Goal: Transaction & Acquisition: Purchase product/service

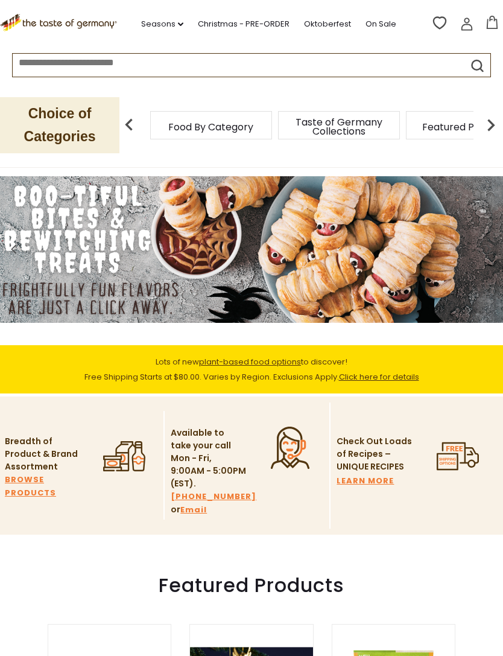
click at [28, 62] on input at bounding box center [228, 61] width 430 height 14
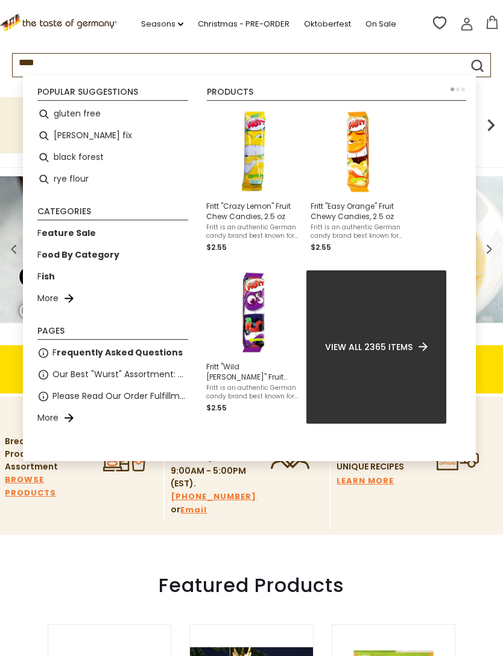
type input "*****"
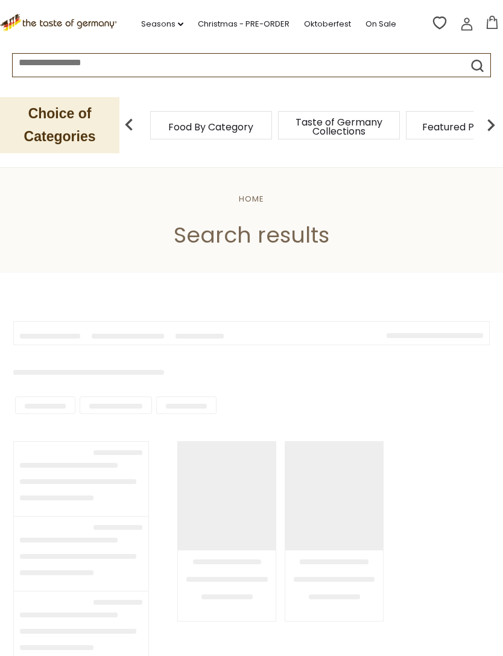
type input "*****"
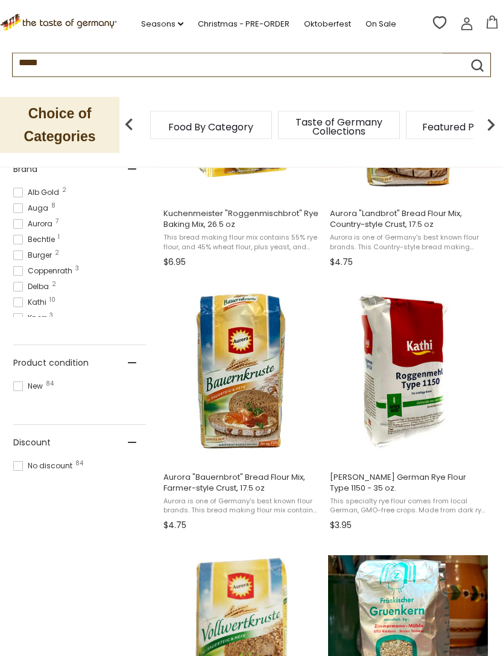
scroll to position [641, 0]
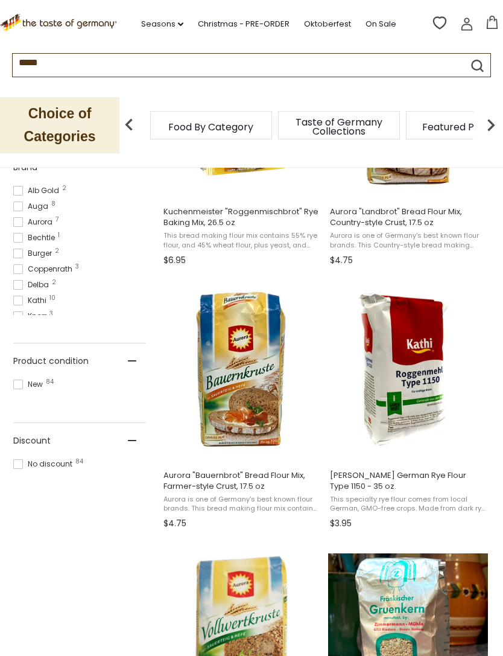
click at [366, 378] on img "Kathi German Rye Flour Type 1150 - 35 oz." at bounding box center [408, 370] width 160 height 160
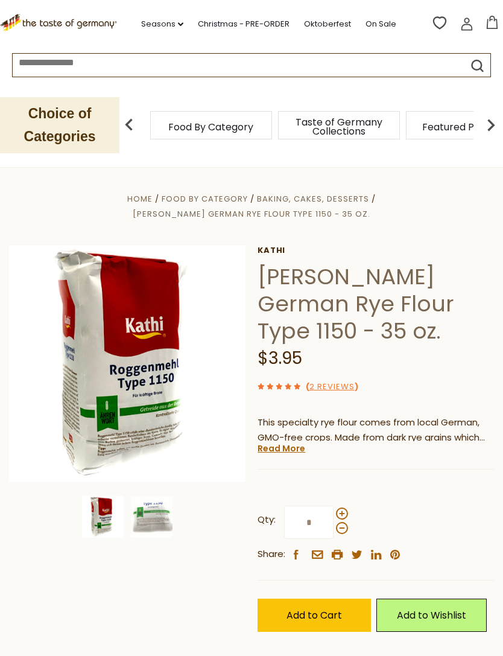
scroll to position [74, 0]
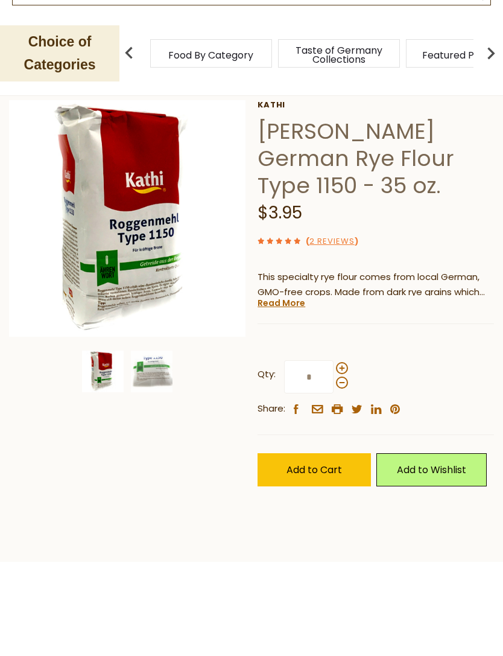
click at [74, 257] on img at bounding box center [127, 290] width 237 height 237
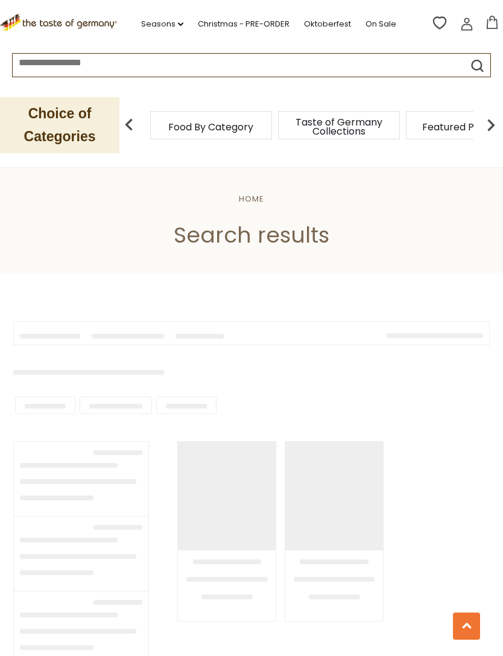
type input "*****"
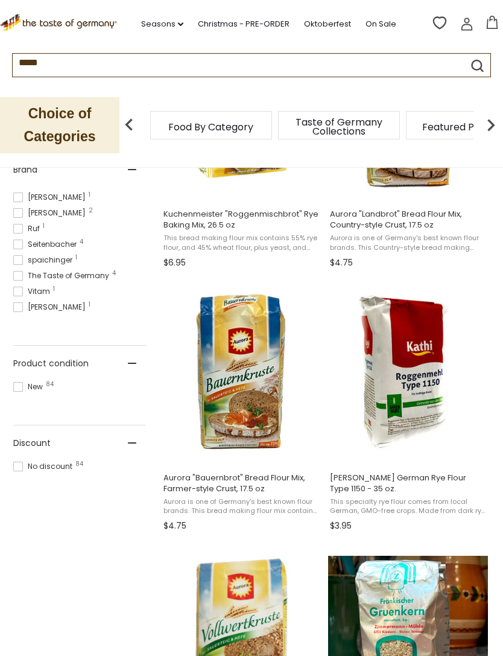
scroll to position [634, 0]
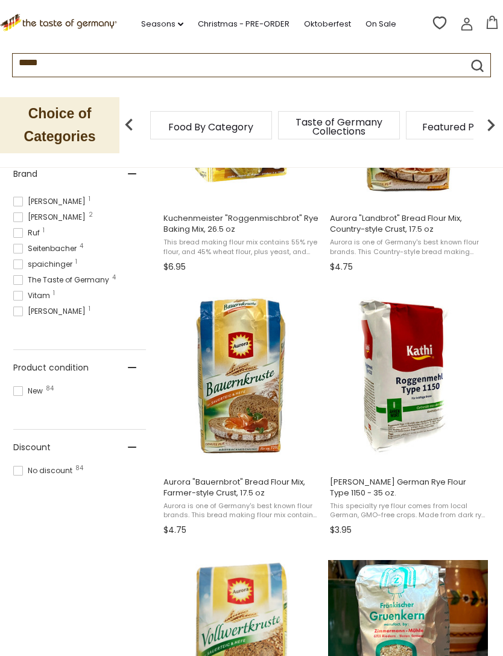
click at [368, 453] on button "Add to cart" at bounding box center [407, 455] width 159 height 26
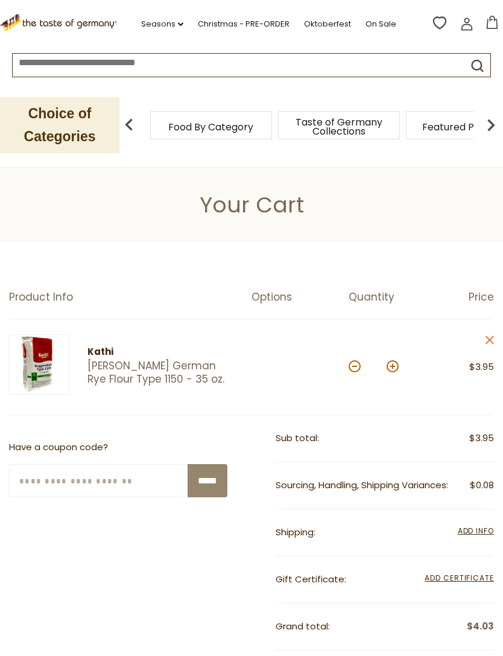
click at [390, 356] on div "*" at bounding box center [374, 367] width 50 height 33
click at [396, 367] on button at bounding box center [393, 366] width 12 height 12
type input "*"
click at [392, 357] on div "*" at bounding box center [374, 367] width 50 height 33
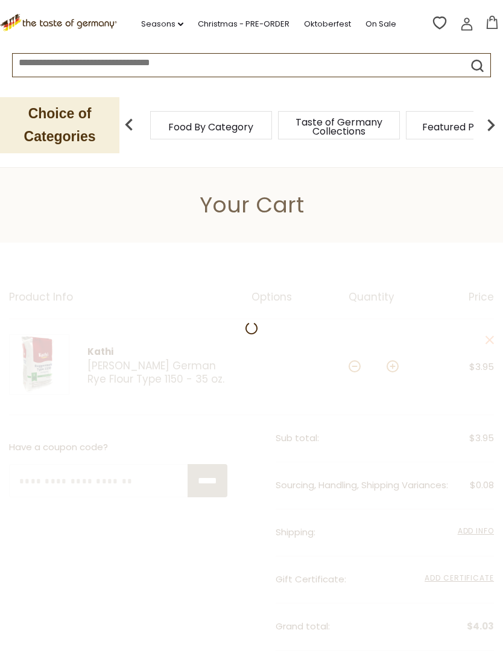
click at [393, 357] on div at bounding box center [251, 547] width 503 height 608
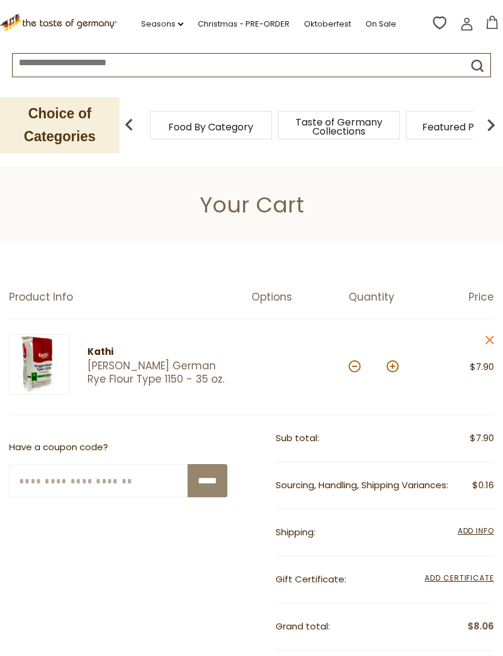
click at [392, 362] on button at bounding box center [393, 366] width 12 height 12
type input "*"
click at [395, 361] on button at bounding box center [393, 366] width 12 height 12
type input "*"
click at [31, 59] on input at bounding box center [228, 61] width 430 height 14
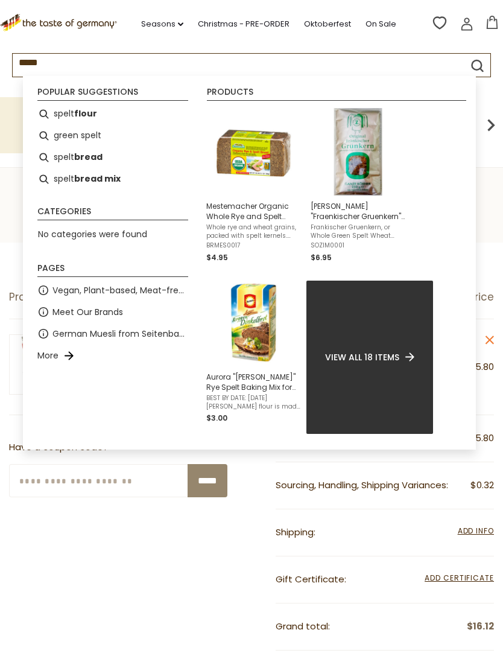
click at [65, 111] on li "spelt flour" at bounding box center [113, 114] width 161 height 22
type input "**********"
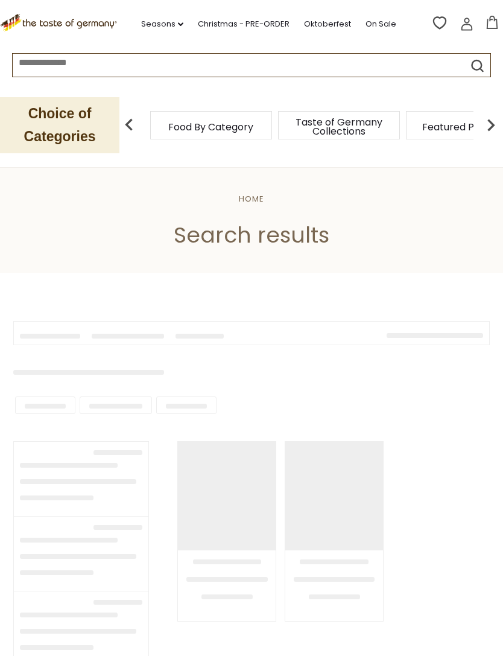
type input "**********"
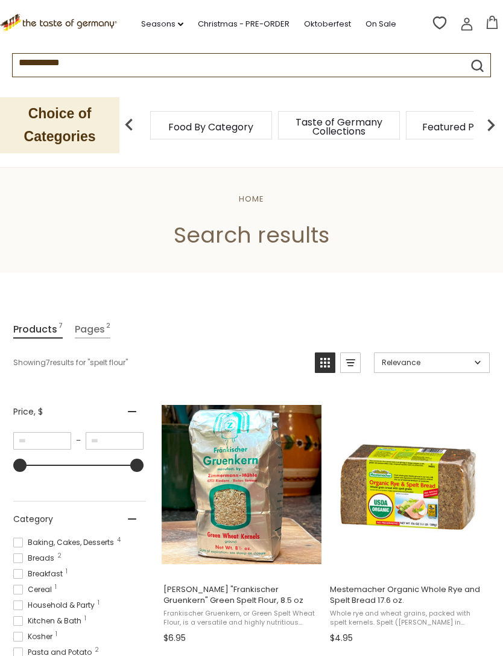
click at [42, 124] on p "Choice of Categories" at bounding box center [60, 125] width 120 height 56
click at [331, 24] on link "Oktoberfest" at bounding box center [327, 24] width 47 height 13
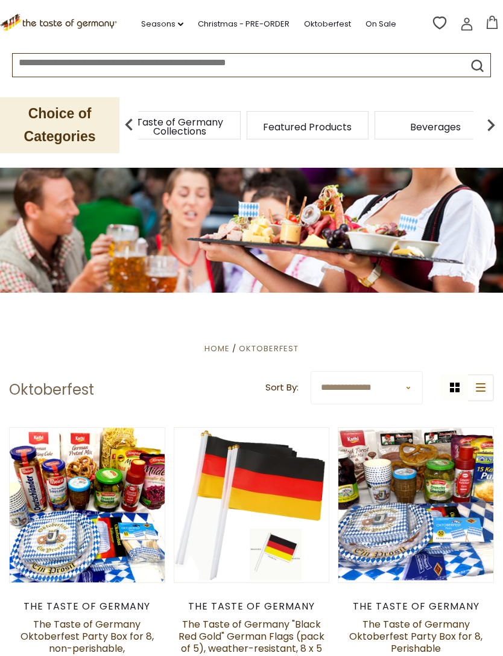
click at [113, 121] on div "Food By Category" at bounding box center [52, 125] width 122 height 28
click at [174, 120] on span "Taste of Germany Collections" at bounding box center [180, 127] width 97 height 18
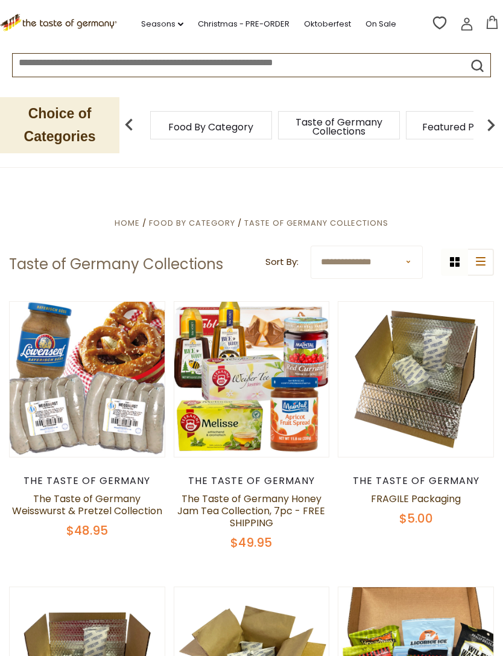
click at [42, 122] on p "Choice of Categories" at bounding box center [60, 125] width 120 height 56
click at [53, 127] on p "Choice of Categories" at bounding box center [60, 125] width 120 height 56
click at [171, 127] on span "Food By Category" at bounding box center [210, 127] width 85 height 9
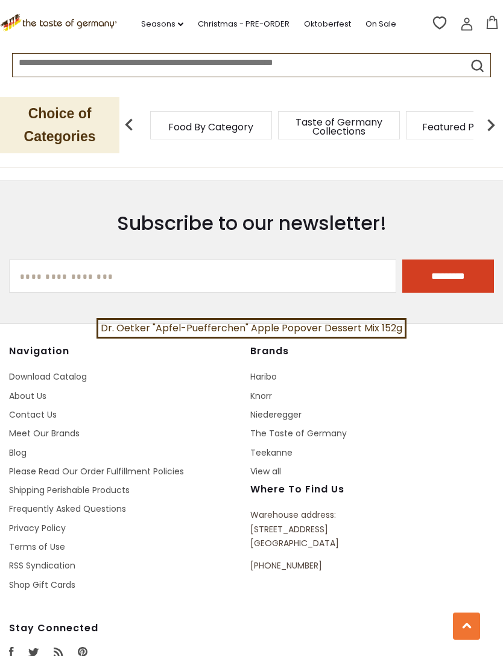
scroll to position [4066, 0]
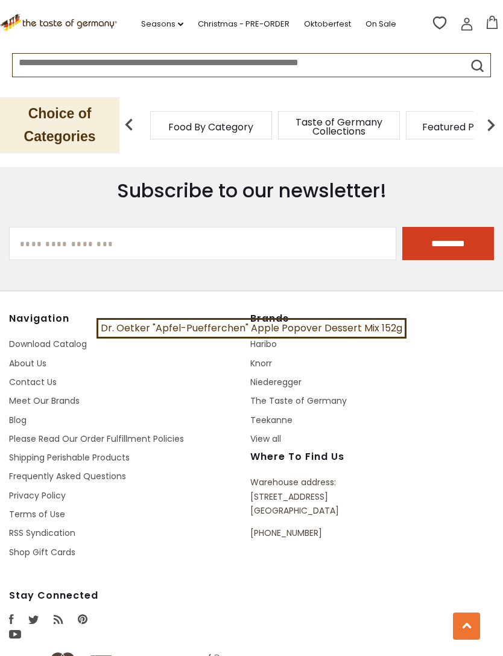
click at [52, 451] on link "Shipping Perishable Products" at bounding box center [69, 457] width 121 height 12
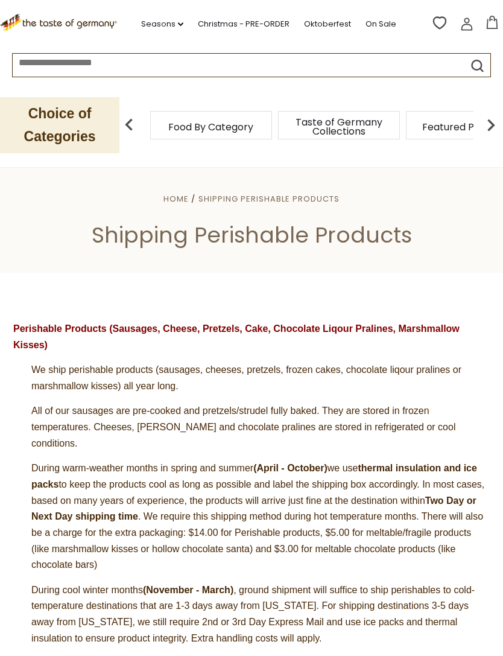
click at [36, 60] on input at bounding box center [228, 61] width 430 height 14
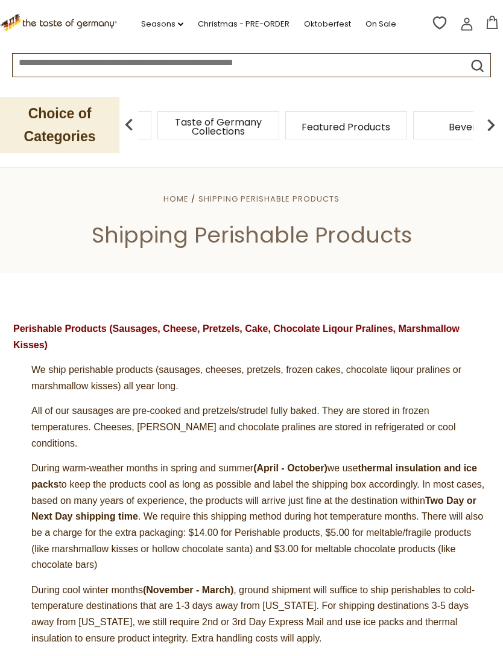
click at [36, 120] on p "Choice of Categories" at bounding box center [60, 125] width 120 height 56
click at [37, 17] on icon ".st0{fill:#EDD300;} .st1{fill:#D33E21;}" at bounding box center [60, 23] width 120 height 18
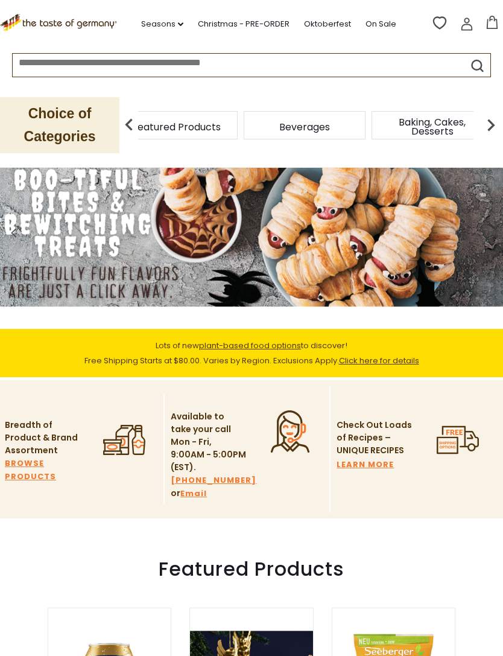
scroll to position [17, 0]
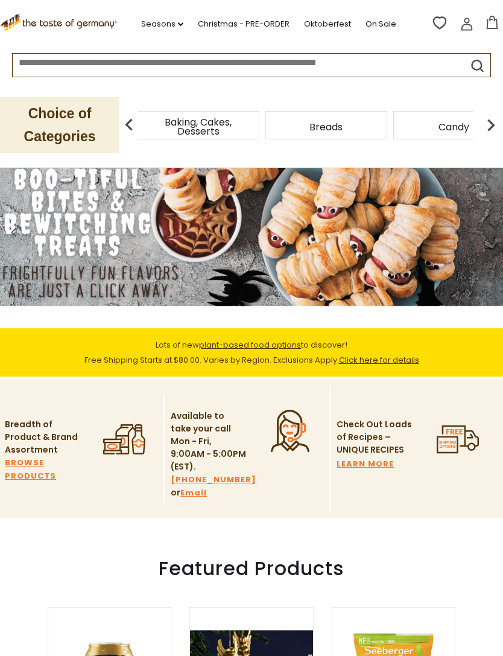
click at [247, 118] on span "Baking, Cakes, Desserts" at bounding box center [198, 127] width 97 height 18
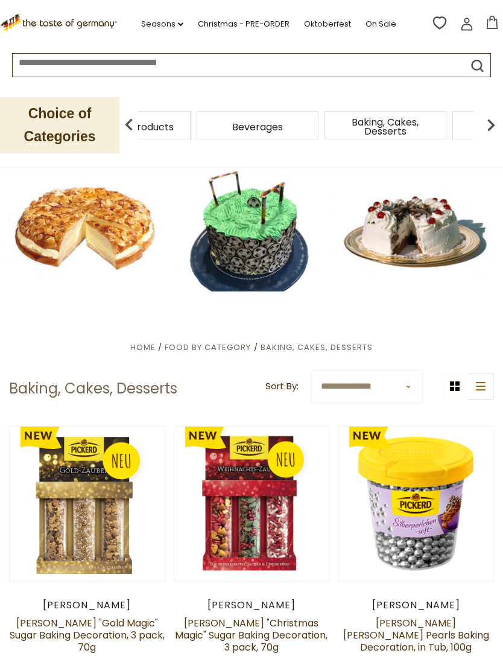
scroll to position [3, 0]
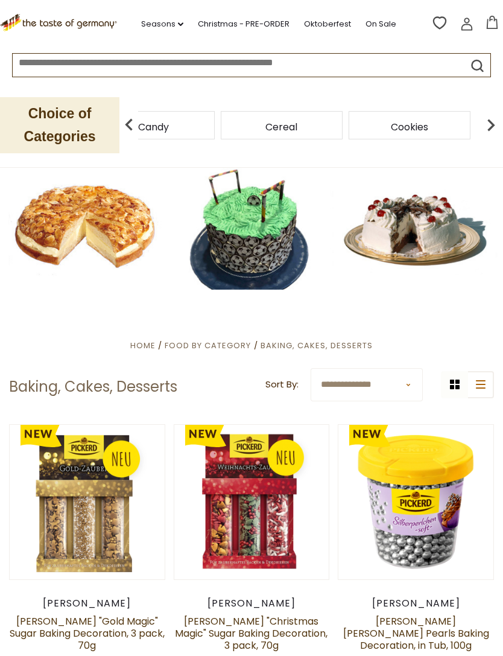
click at [215, 124] on div "Candy" at bounding box center [154, 125] width 122 height 28
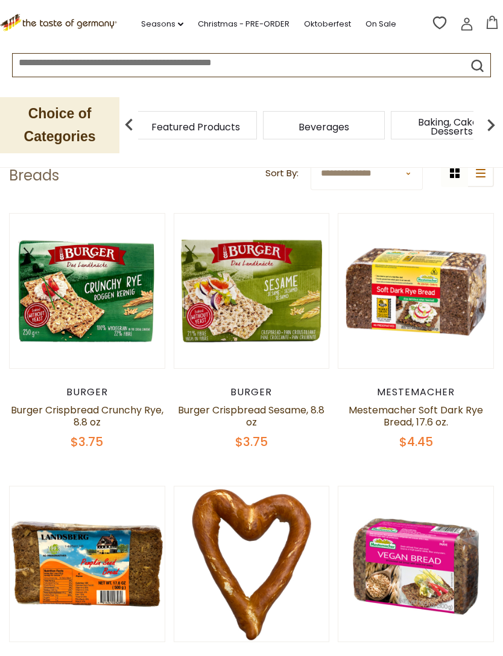
scroll to position [211, 0]
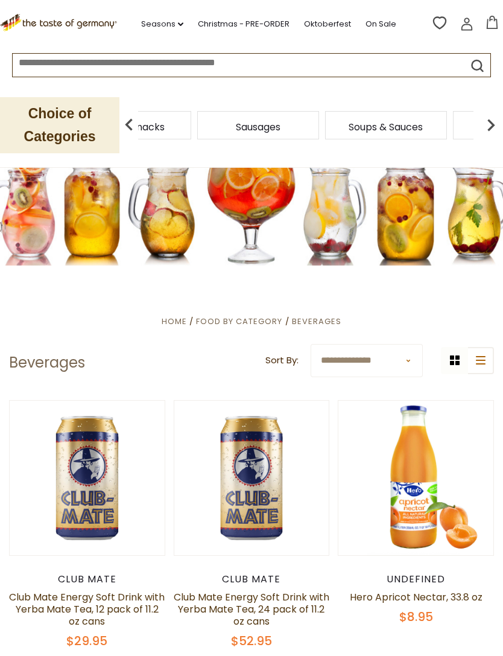
scroll to position [28, 0]
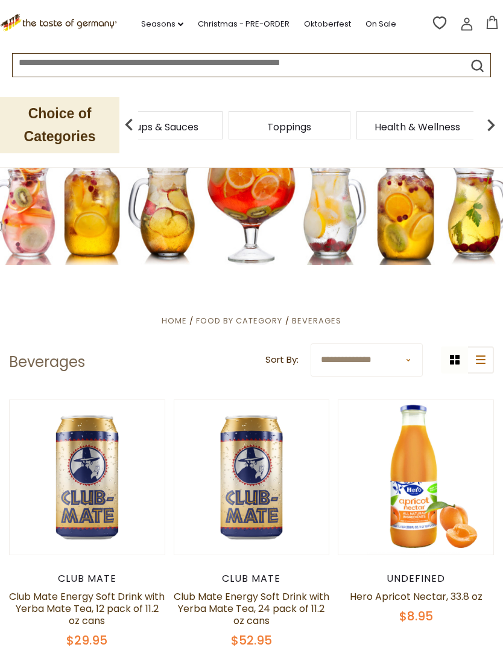
click at [223, 122] on div "Soups & Sauces" at bounding box center [162, 125] width 122 height 28
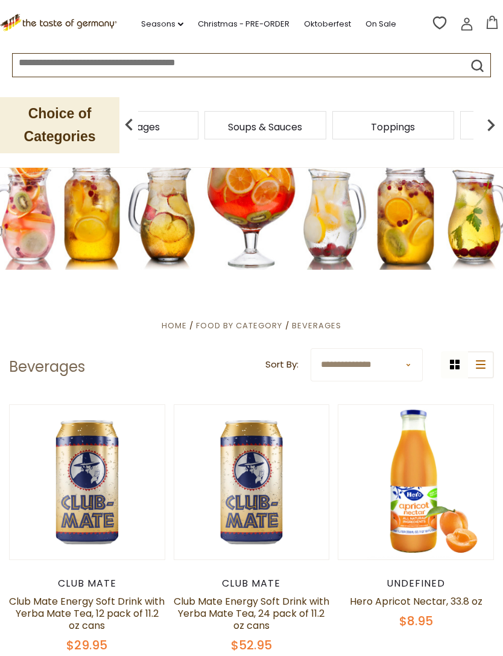
scroll to position [22, 0]
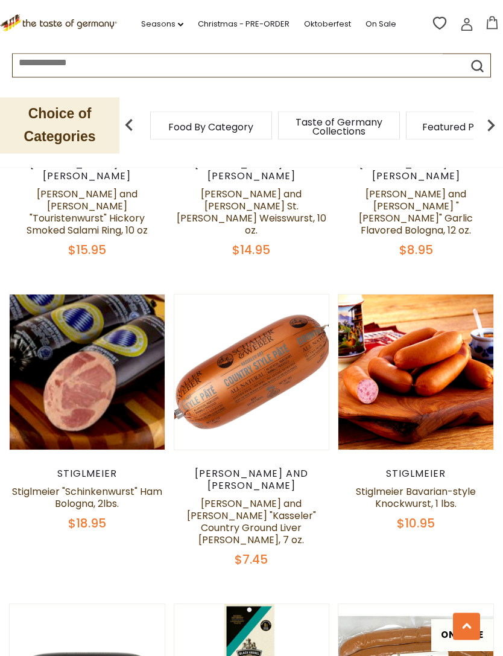
scroll to position [1608, 0]
click at [57, 62] on input at bounding box center [228, 61] width 430 height 14
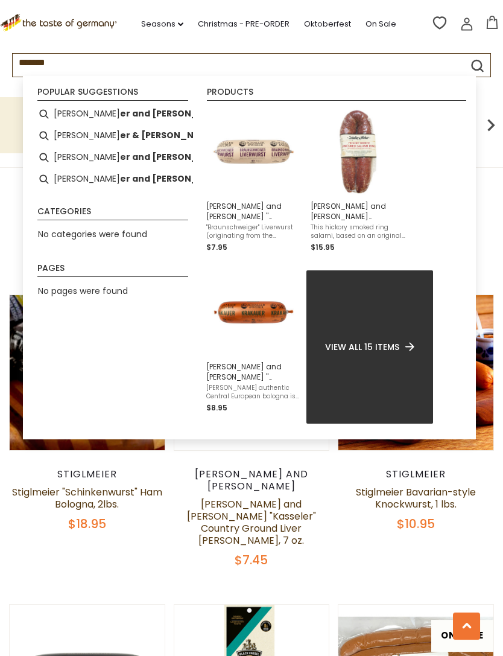
type input "********"
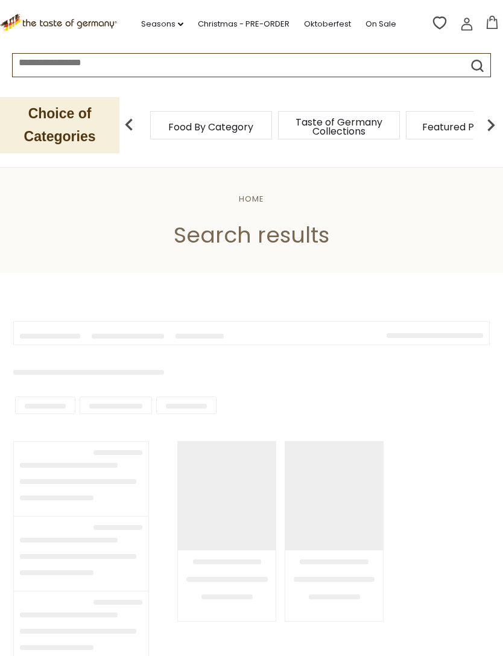
type input "********"
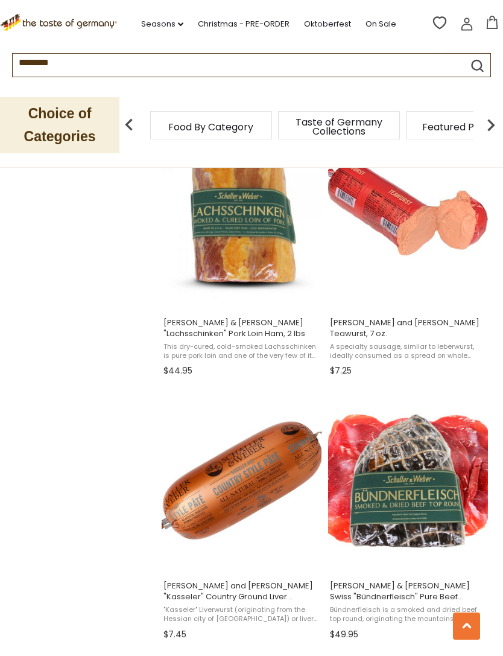
scroll to position [794, 0]
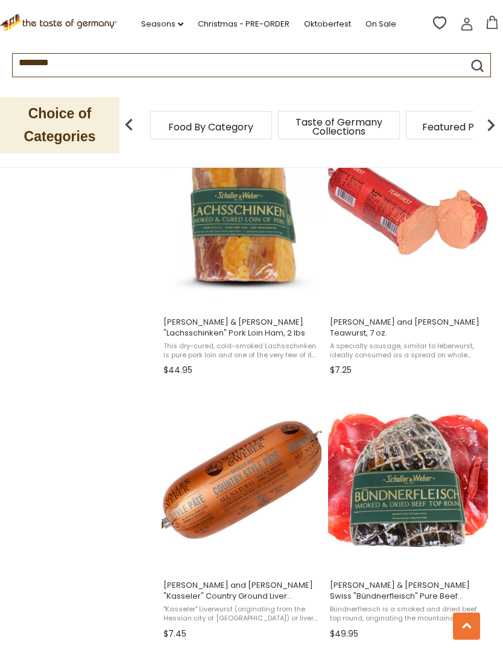
click at [357, 320] on span "[PERSON_NAME] and [PERSON_NAME] Teawurst, 7 oz." at bounding box center [408, 328] width 156 height 22
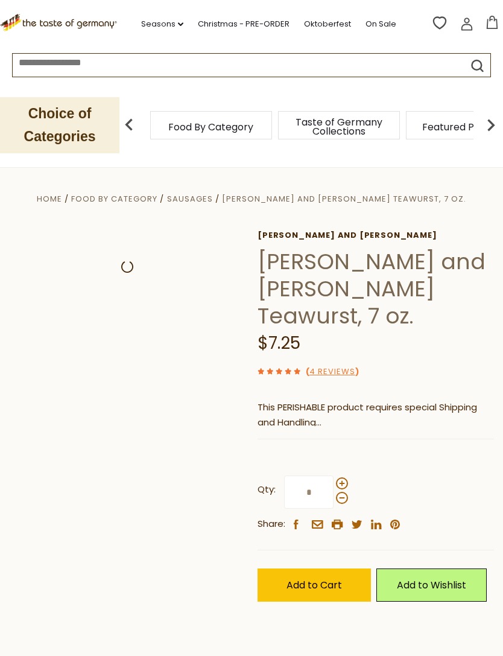
scroll to position [32, 0]
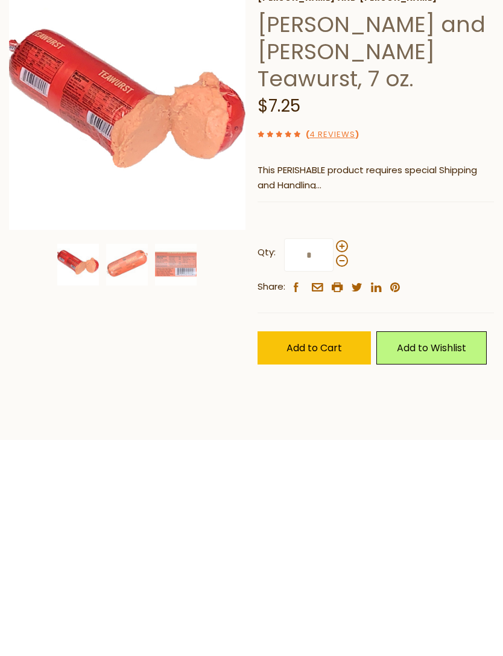
click at [343, 445] on span at bounding box center [342, 451] width 12 height 12
click at [334, 444] on input "*" at bounding box center [308, 460] width 49 height 33
click at [341, 460] on span at bounding box center [342, 466] width 12 height 12
click at [334, 444] on input "*" at bounding box center [308, 460] width 49 height 33
click at [340, 445] on span at bounding box center [342, 451] width 12 height 12
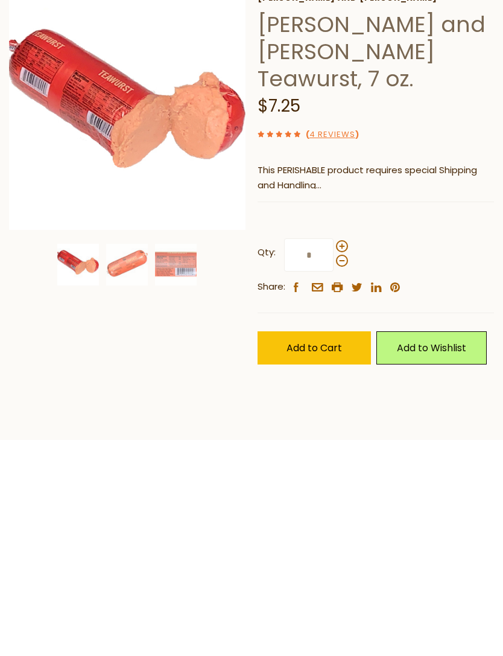
click at [334, 444] on input "*" at bounding box center [308, 460] width 49 height 33
click at [340, 460] on span at bounding box center [342, 466] width 12 height 12
click at [334, 444] on input "*" at bounding box center [308, 460] width 49 height 33
type input "*"
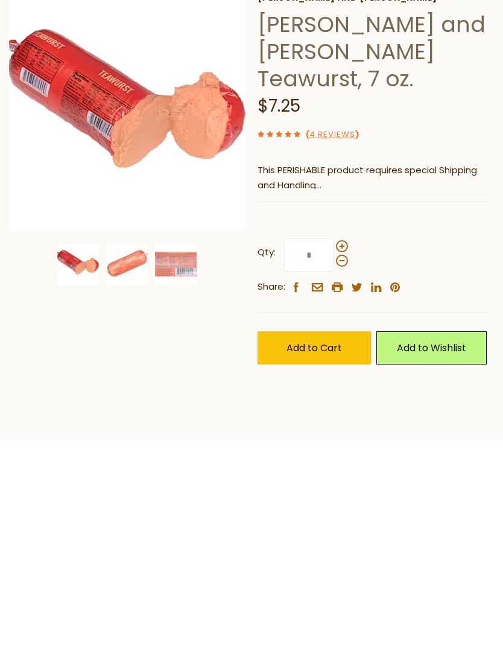
click at [292, 546] on span "Add to Cart" at bounding box center [315, 553] width 56 height 14
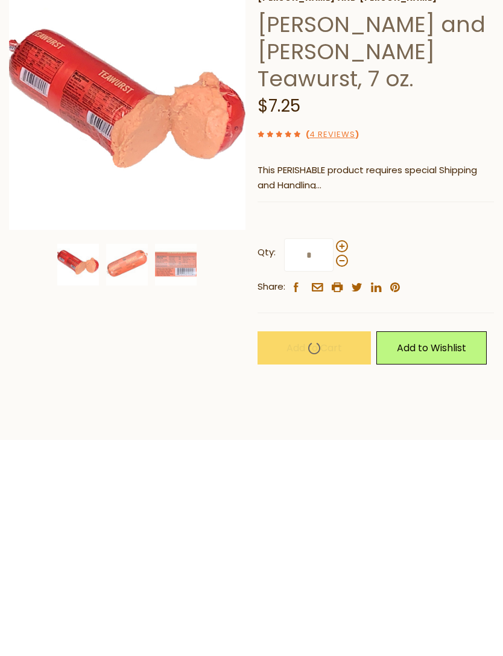
scroll to position [238, 0]
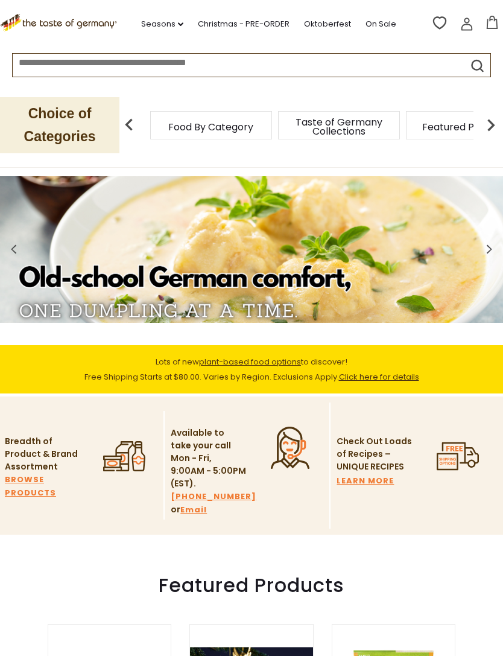
click at [36, 68] on input at bounding box center [228, 61] width 430 height 14
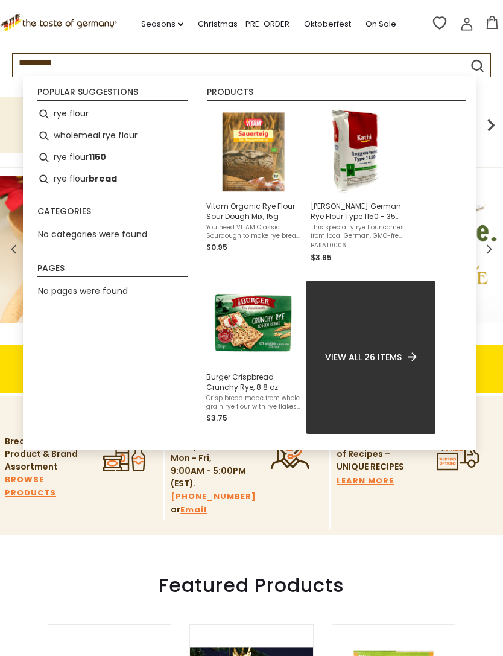
type input "*********"
click at [60, 115] on li "rye flour" at bounding box center [113, 114] width 161 height 22
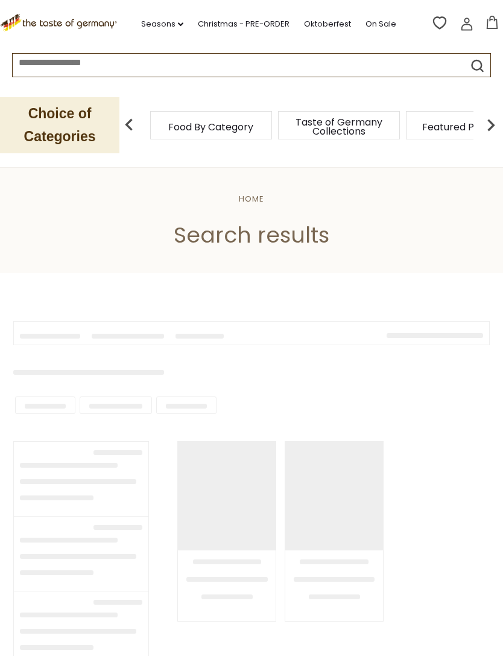
type input "*********"
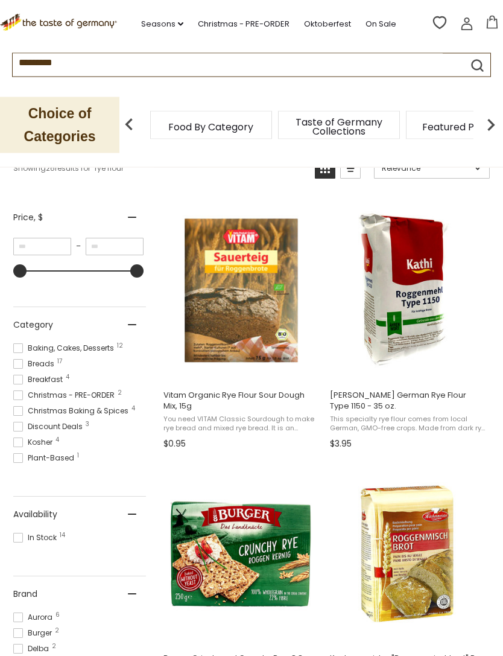
scroll to position [194, 0]
click at [350, 400] on span "[PERSON_NAME] German Rye Flour Type 1150 - 35 oz." at bounding box center [408, 401] width 156 height 22
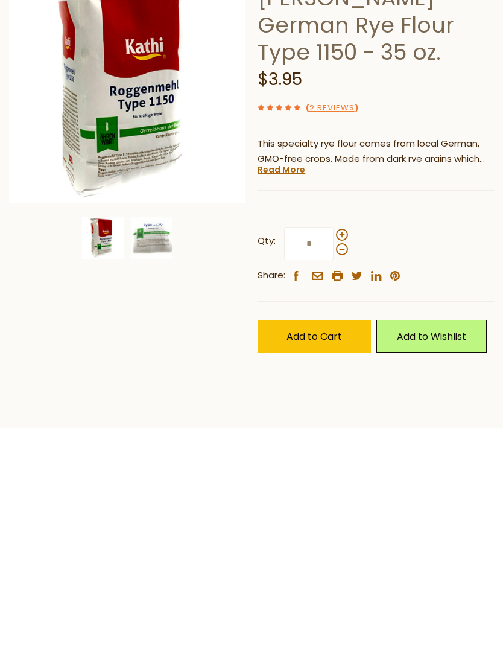
click at [343, 434] on span at bounding box center [342, 440] width 12 height 12
click at [334, 432] on input "*" at bounding box center [308, 448] width 49 height 33
click at [340, 434] on span at bounding box center [342, 440] width 12 height 12
click at [334, 432] on input "*" at bounding box center [308, 448] width 49 height 33
type input "*"
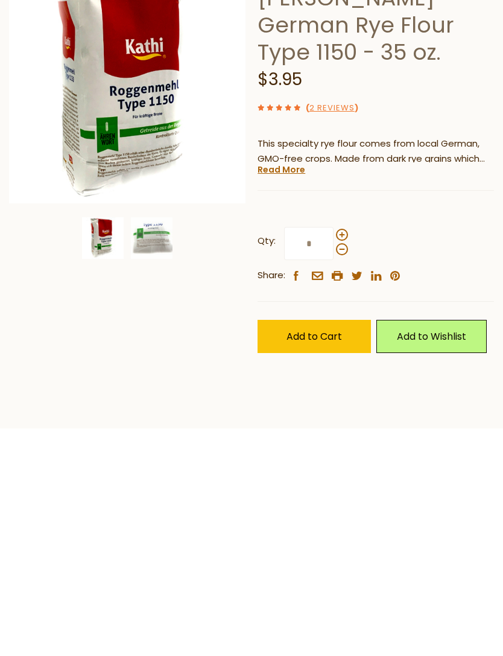
click at [292, 535] on span "Add to Cart" at bounding box center [315, 542] width 56 height 14
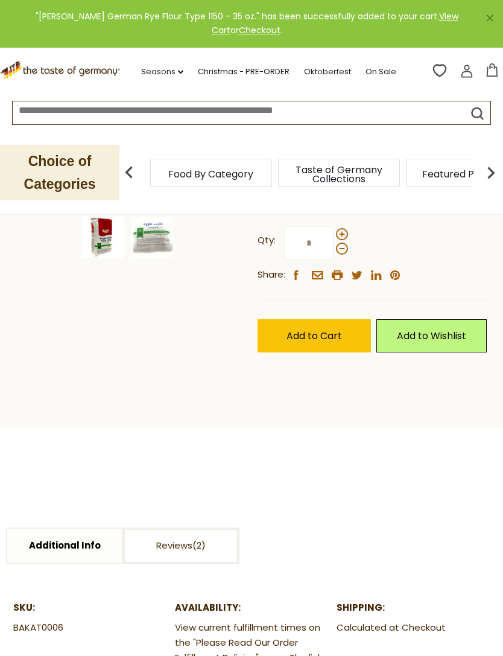
click at [33, 101] on input at bounding box center [228, 108] width 430 height 14
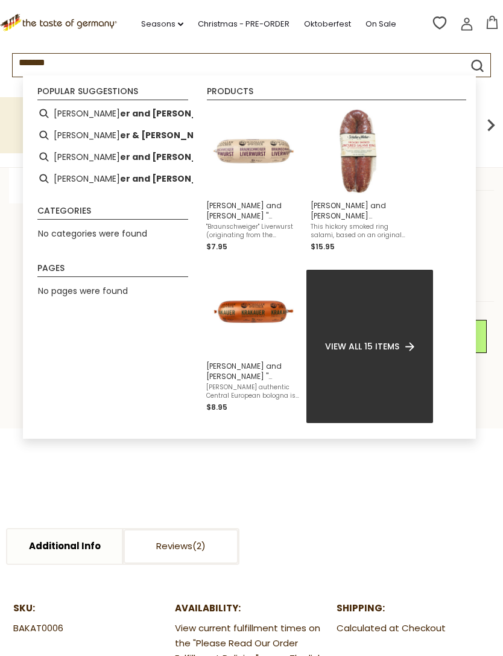
type input "********"
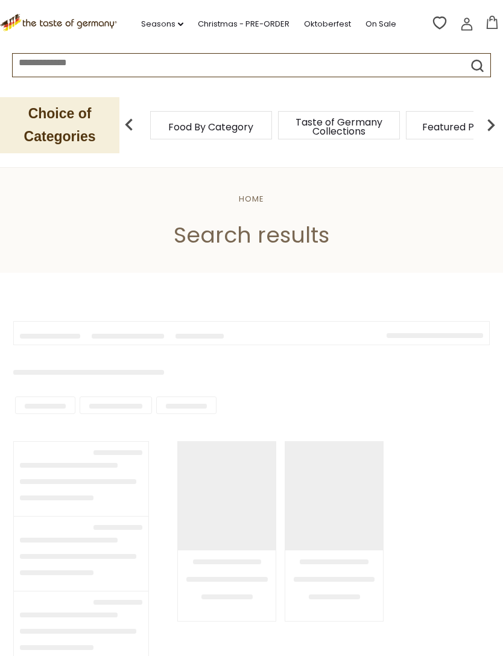
type input "********"
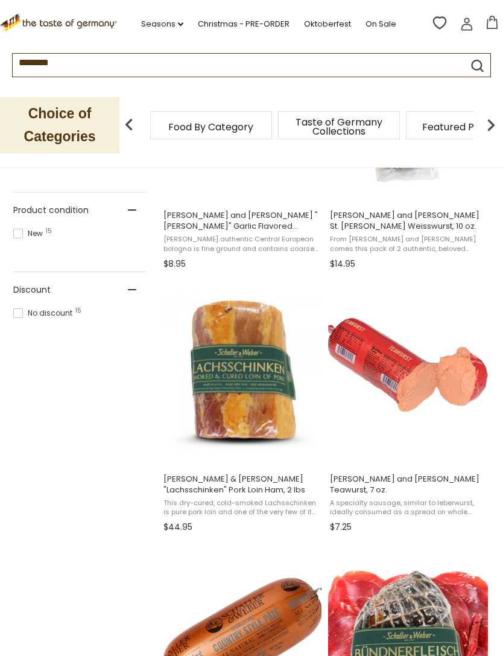
scroll to position [693, 0]
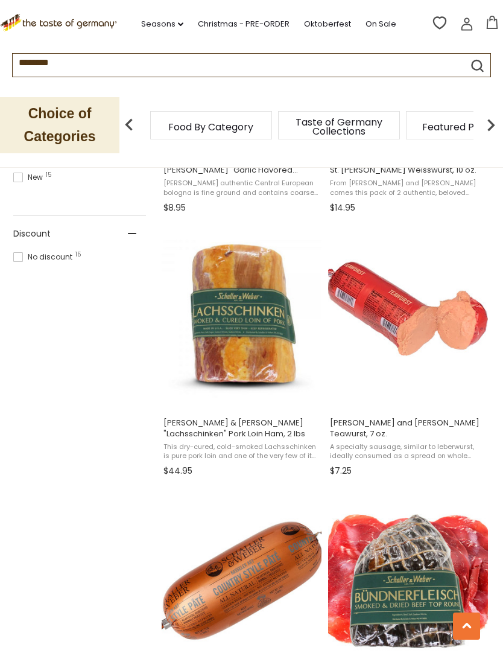
click at [343, 442] on span "A specialty sausage, similar to leberwurst, ideally consumed as a spread on who…" at bounding box center [408, 451] width 156 height 19
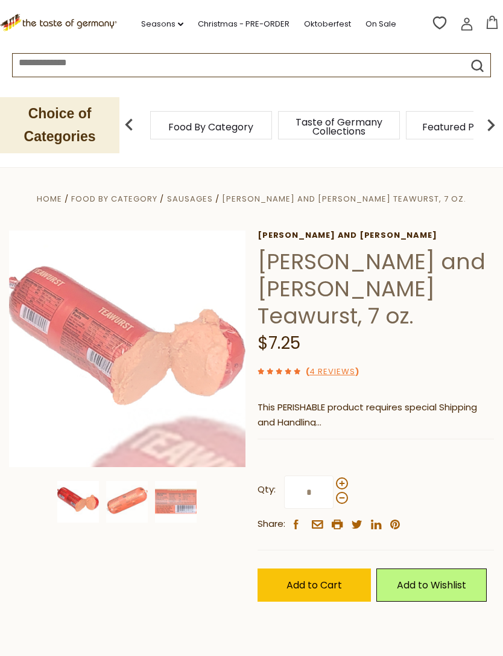
scroll to position [32, 0]
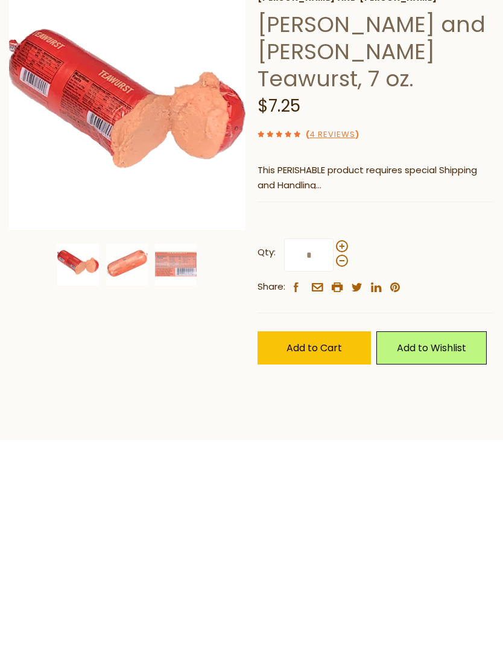
click at [296, 546] on span "Add to Cart" at bounding box center [315, 553] width 56 height 14
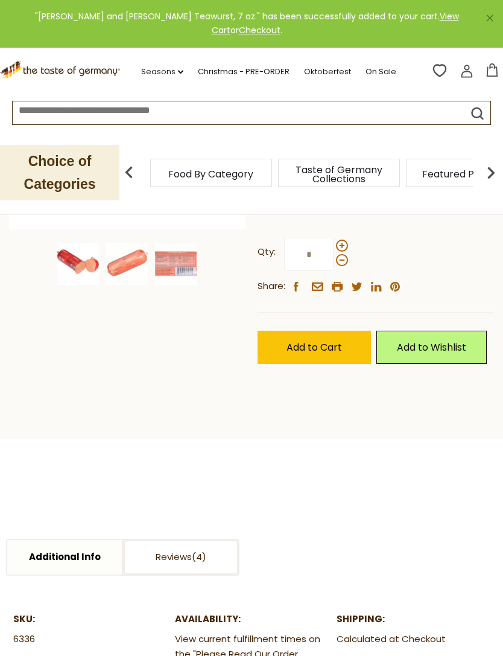
click at [287, 340] on span "Add to Cart" at bounding box center [315, 347] width 56 height 14
click at [30, 101] on input at bounding box center [228, 108] width 430 height 14
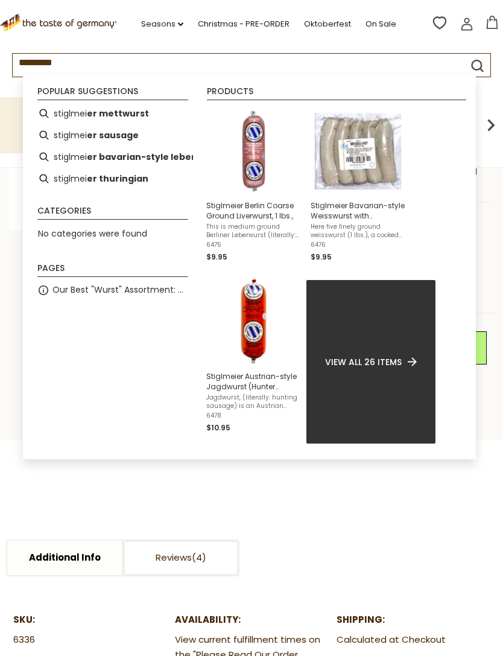
type input "**********"
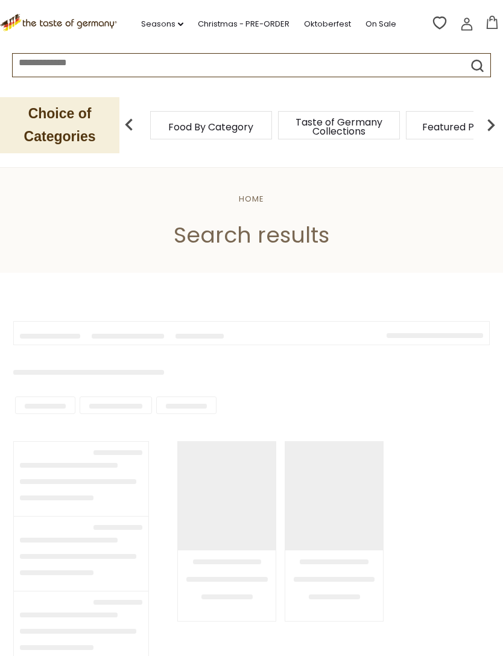
type input "**********"
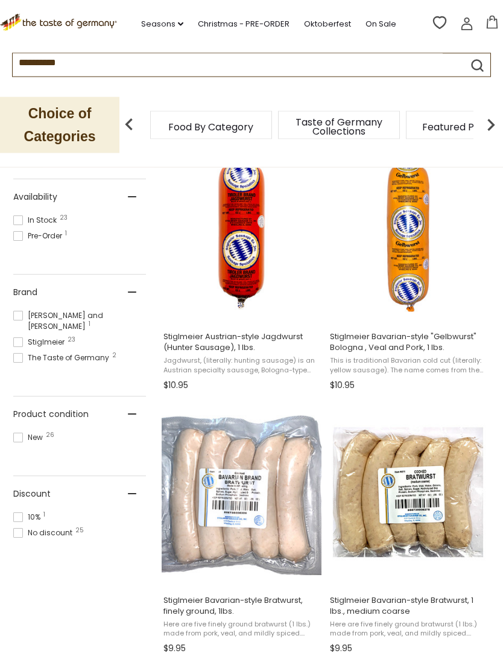
scroll to position [516, 0]
click at [183, 346] on span "Stiglmeier Austrian-style Jagdwurst (Hunter Sausage), 1 lbs." at bounding box center [242, 342] width 156 height 22
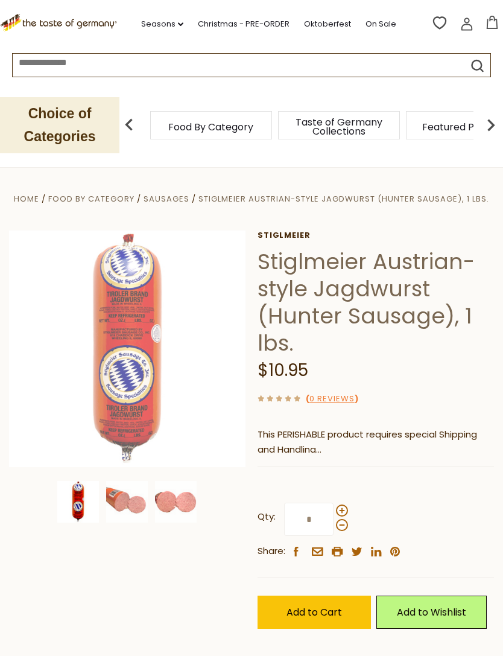
scroll to position [86, 0]
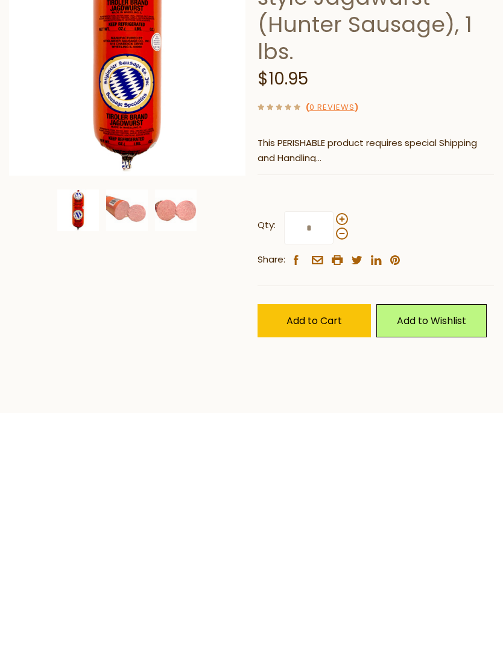
click at [292, 519] on span "Add to Cart" at bounding box center [315, 526] width 56 height 14
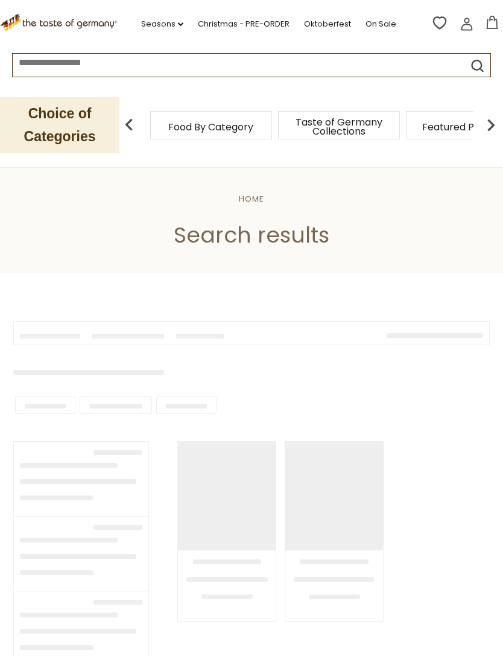
type input "**********"
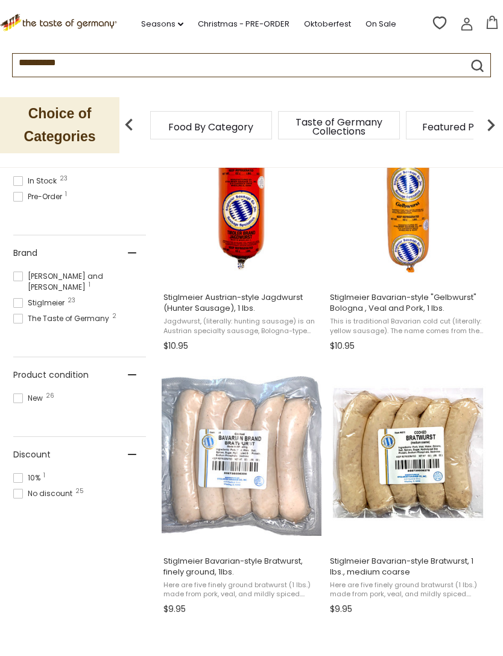
click at [357, 294] on span "Stiglmeier Bavarian-style "Gelbwurst" Bologna , Veal and Pork, 1 lbs." at bounding box center [408, 303] width 156 height 22
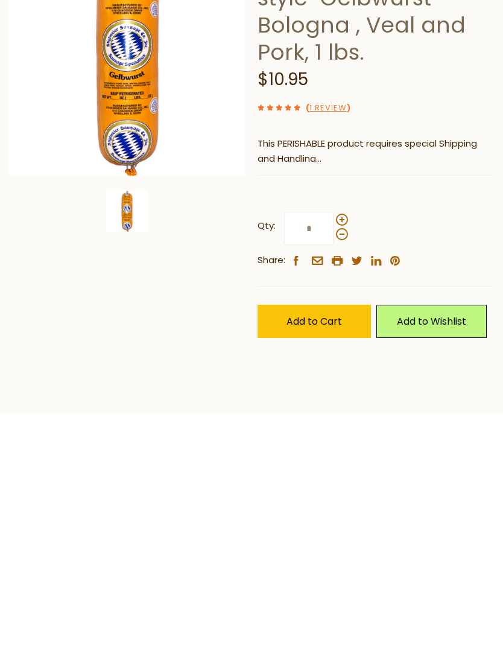
click at [285, 510] on button "Add to Cart" at bounding box center [314, 526] width 113 height 33
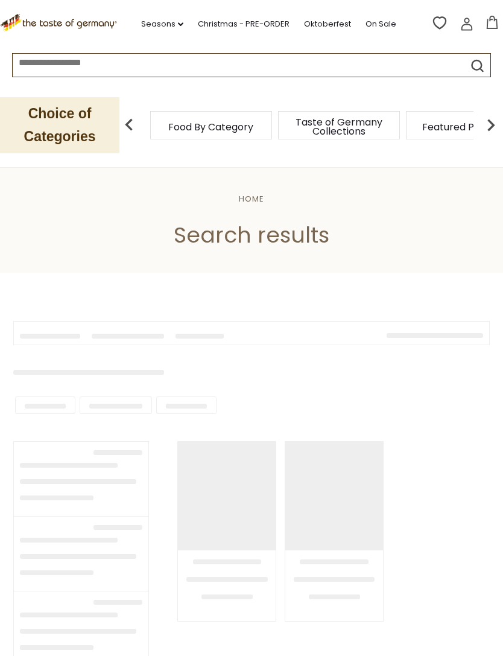
scroll to position [555, 0]
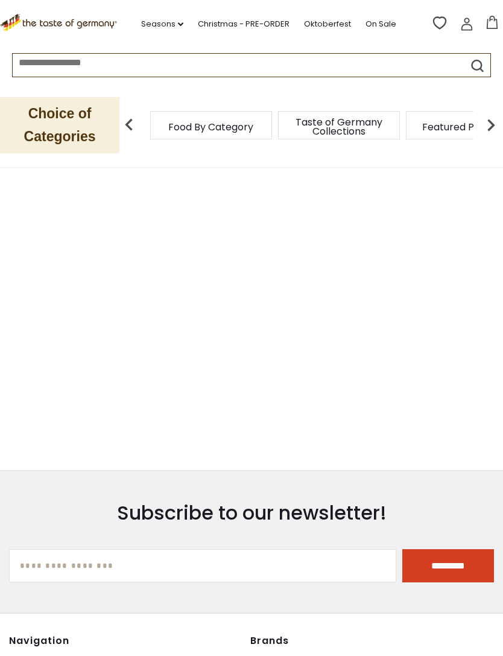
type input "**********"
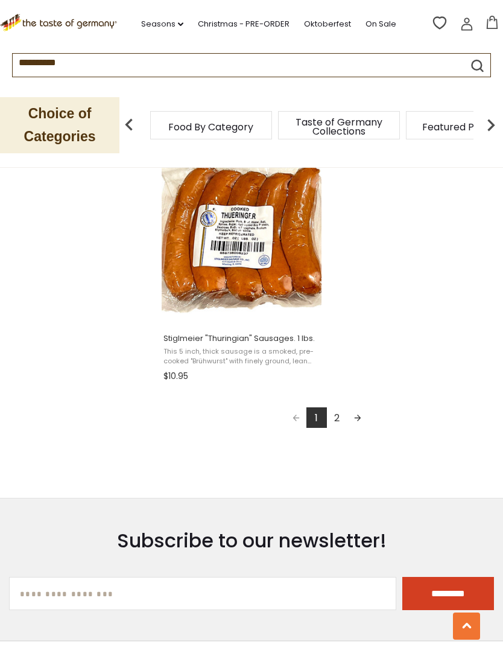
scroll to position [2106, 0]
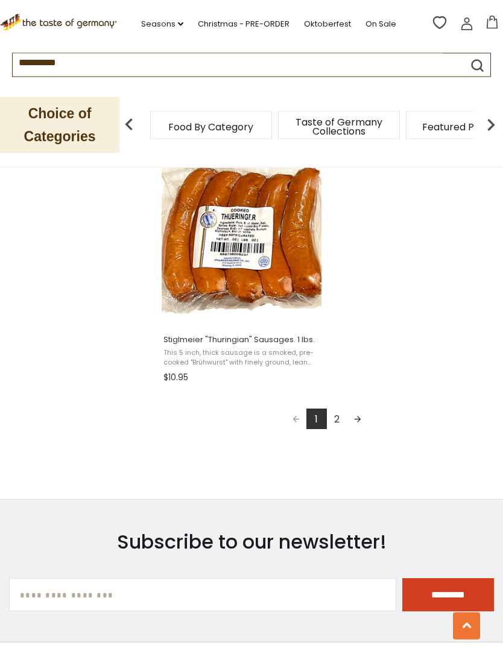
click at [336, 418] on link "2" at bounding box center [337, 419] width 21 height 21
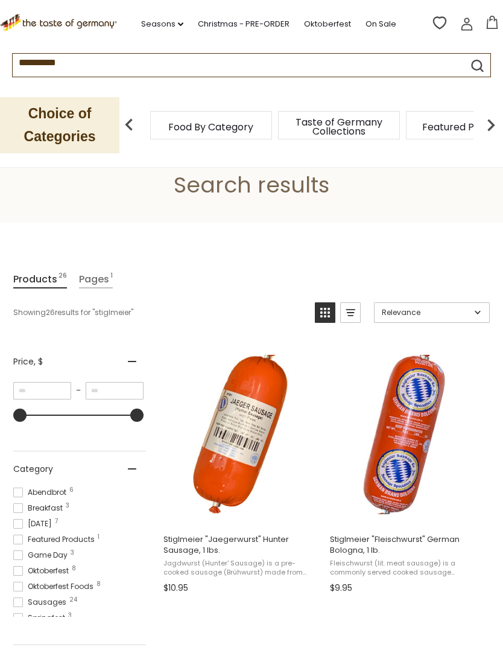
scroll to position [51, 0]
click at [488, 120] on img at bounding box center [491, 125] width 24 height 24
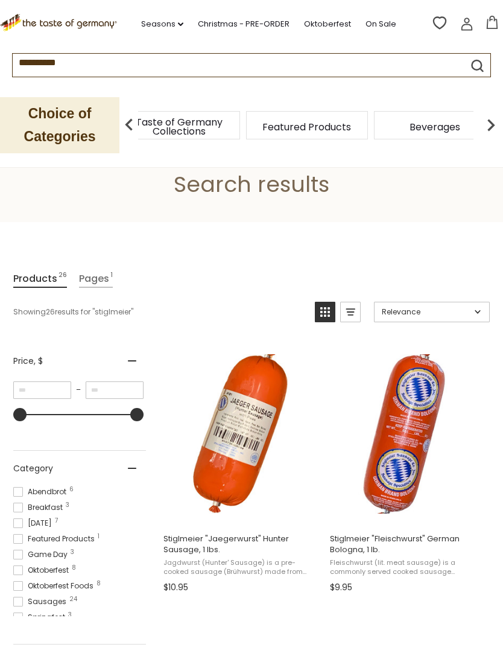
click at [496, 18] on icon at bounding box center [492, 22] width 13 height 13
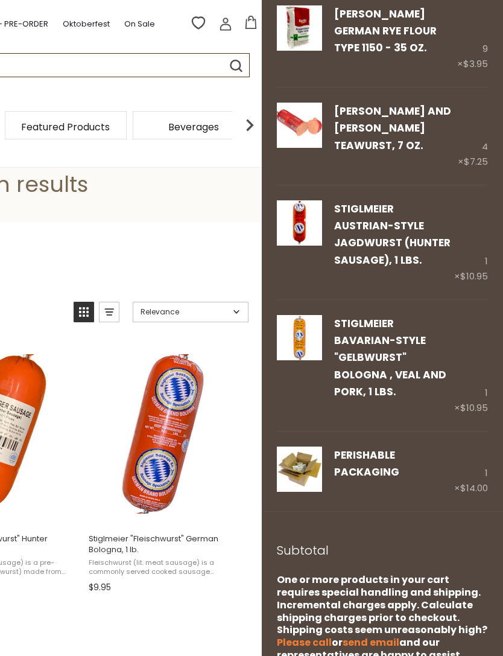
scroll to position [69, 0]
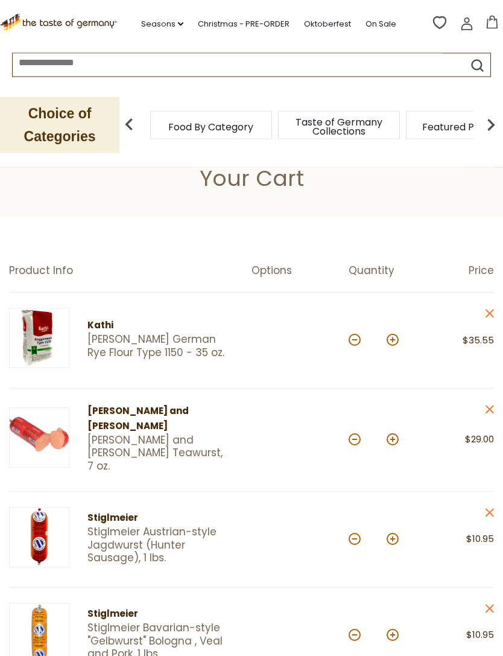
scroll to position [27, 0]
click at [355, 434] on button at bounding box center [355, 439] width 12 height 12
type input "*"
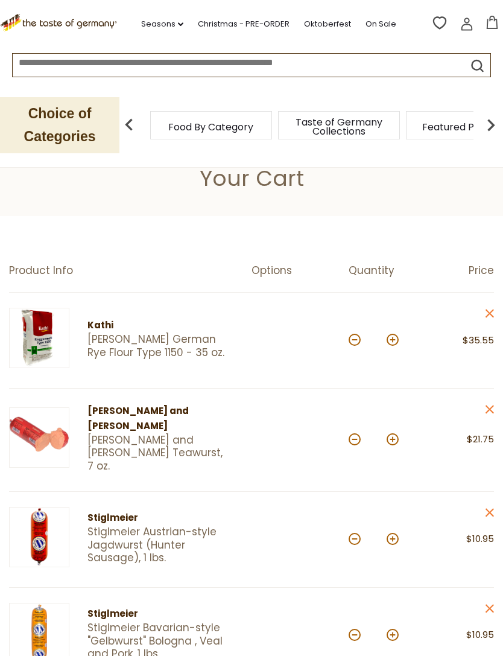
click at [356, 434] on button at bounding box center [355, 439] width 12 height 12
type input "*"
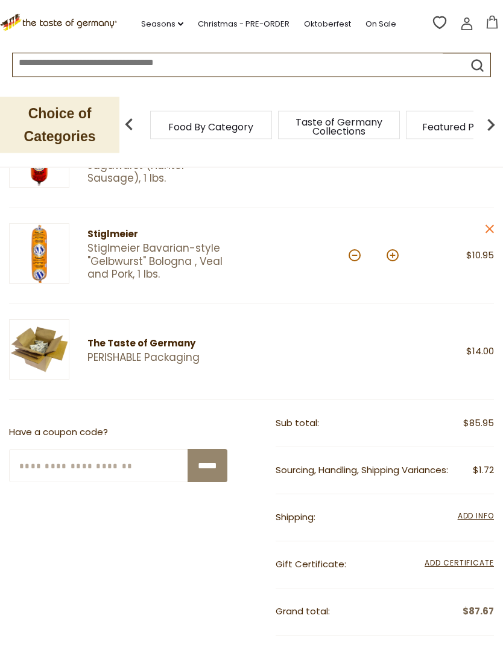
scroll to position [410, 0]
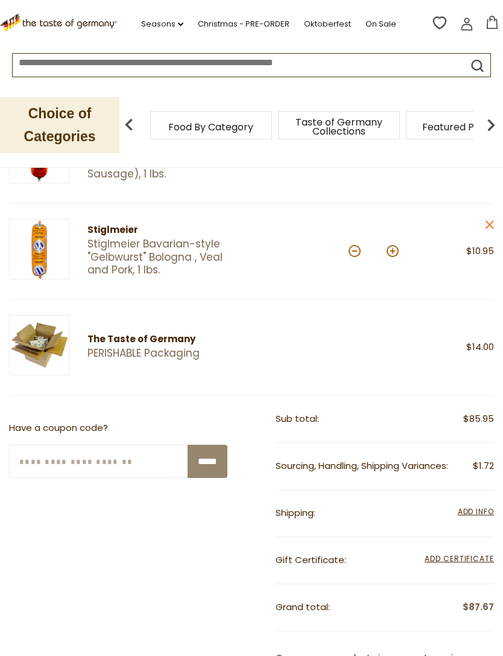
click at [462, 506] on span "Add Info" at bounding box center [476, 511] width 36 height 10
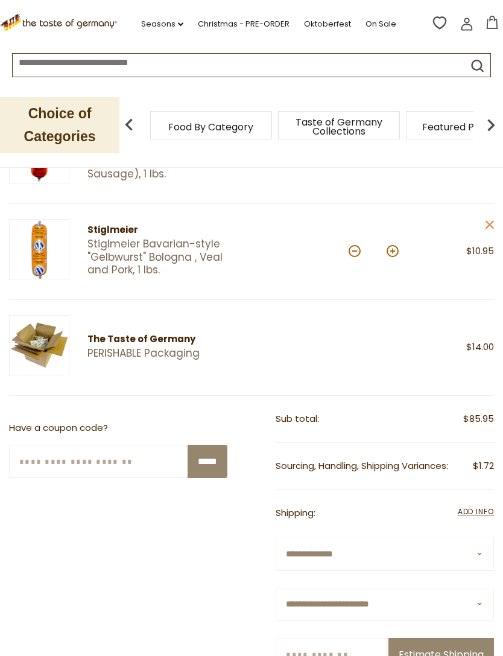
click at [296, 594] on select "**********" at bounding box center [385, 604] width 218 height 33
select select "**"
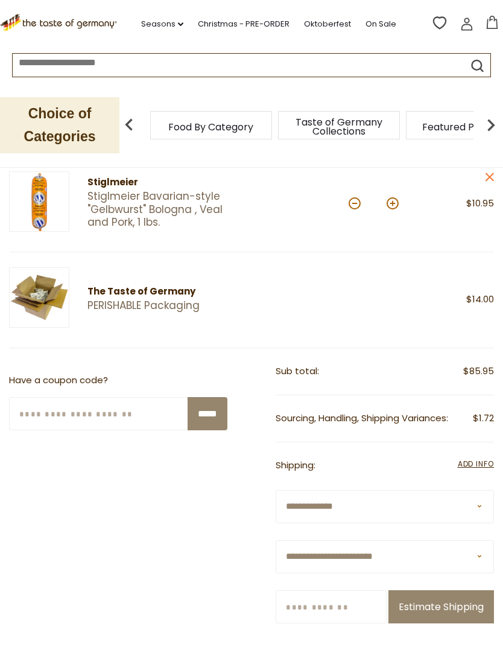
click at [304, 590] on input "Zip/Postcode" at bounding box center [331, 606] width 111 height 33
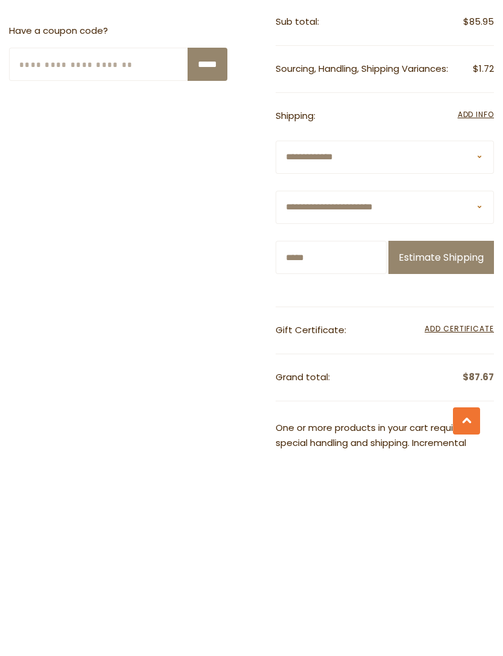
type input "*****"
click at [406, 446] on button "Estimate Shipping" at bounding box center [442, 462] width 106 height 33
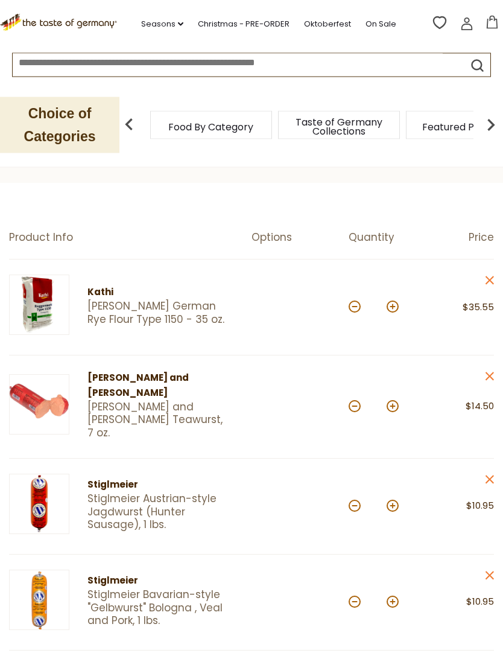
scroll to position [0, 0]
